Goal: Task Accomplishment & Management: Manage account settings

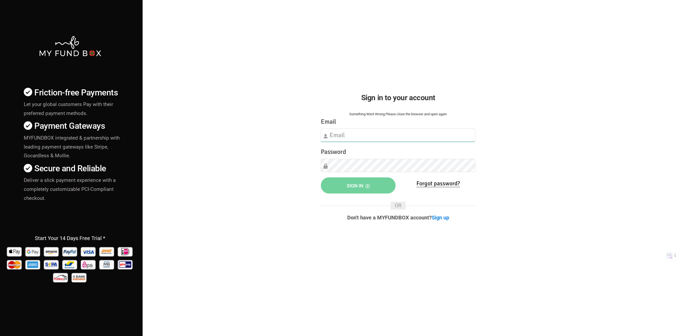
type input "[EMAIL_ADDRESS][DOMAIN_NAME]"
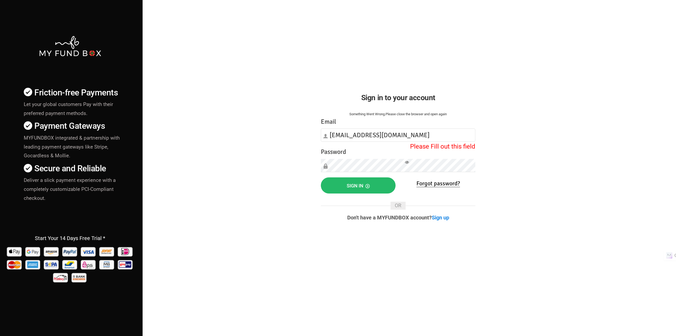
click at [268, 197] on div "Friction-free Payments Let your global customers Pay with their preferred payme…" at bounding box center [337, 185] width 681 height 370
click at [339, 182] on button "Sign in" at bounding box center [358, 185] width 75 height 16
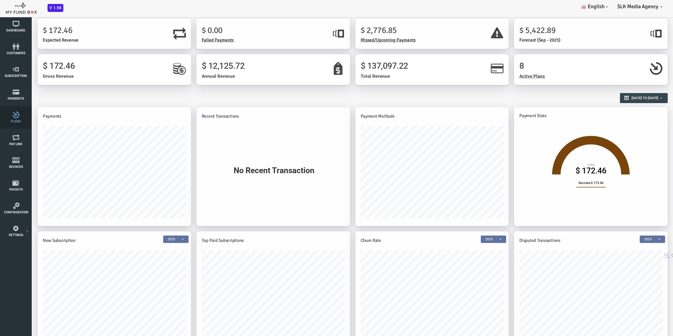
click at [0, 0] on span "Plans" at bounding box center [0, 0] width 0 height 0
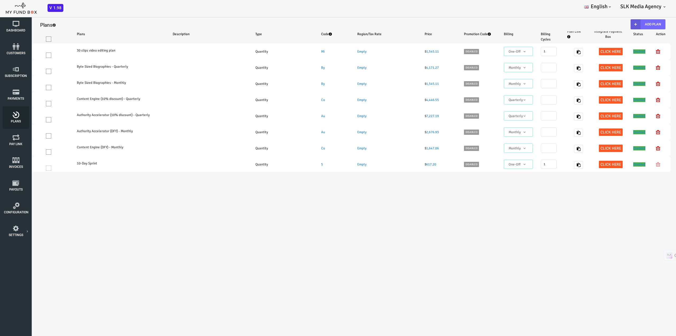
select select "100"
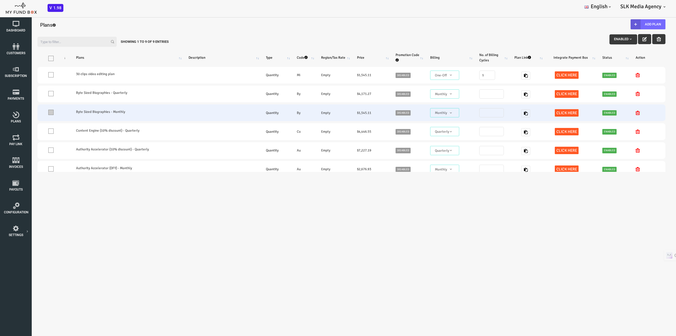
click at [23, 114] on span at bounding box center [23, 112] width 5 height 5
click at [31, 113] on input "One" at bounding box center [31, 113] width 0 height 0
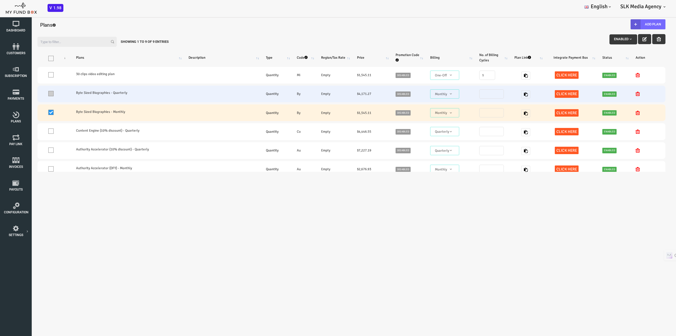
click at [23, 91] on span at bounding box center [23, 93] width 5 height 5
click at [31, 95] on input "One" at bounding box center [31, 95] width 0 height 0
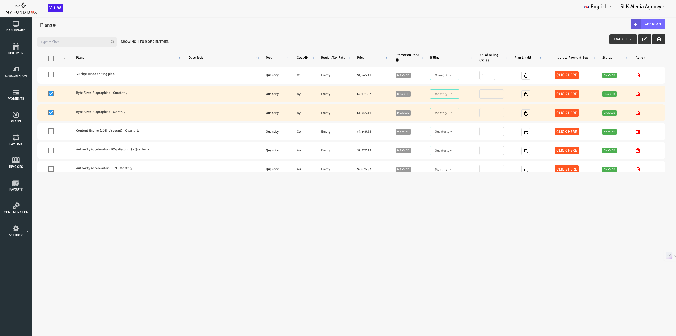
click at [630, 39] on icon "button" at bounding box center [632, 39] width 4 height 4
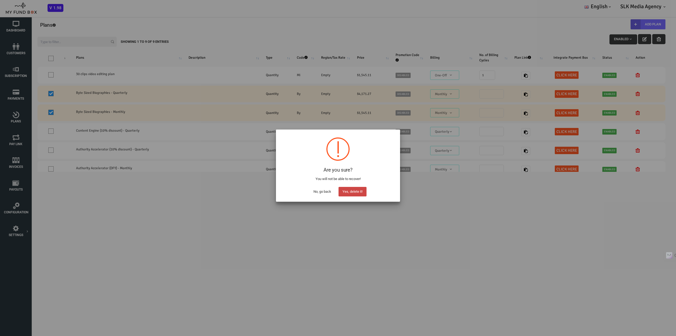
click at [352, 190] on button "Yes, delete it!" at bounding box center [352, 192] width 28 height 10
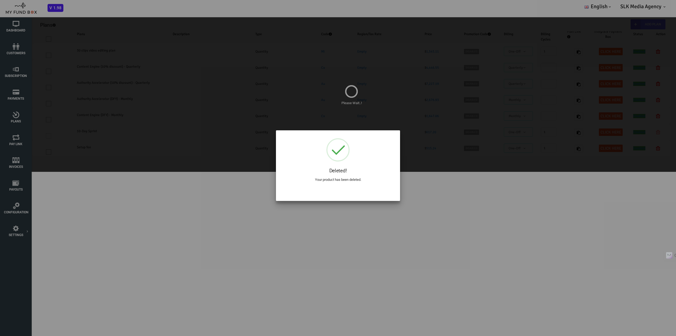
select select "100"
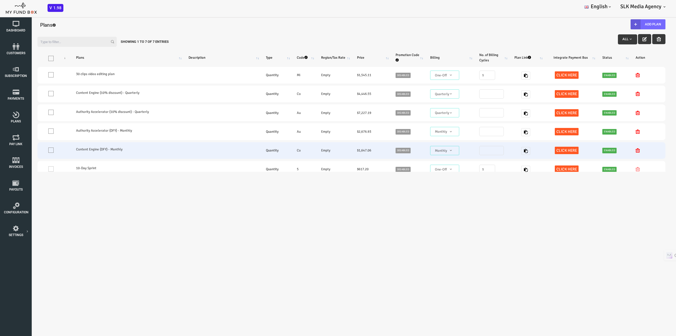
scroll to position [44, 0]
